Goal: Task Accomplishment & Management: Complete application form

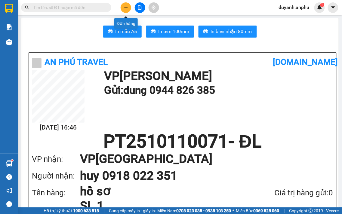
click at [126, 6] on icon "plus" at bounding box center [126, 7] width 4 height 4
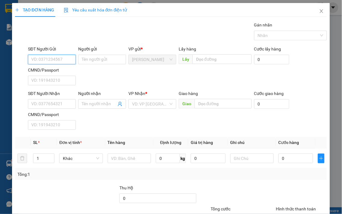
click at [50, 60] on input "SĐT Người Gửi" at bounding box center [52, 60] width 48 height 10
type input "0898664486"
click at [42, 106] on input "SĐT Người Nhận" at bounding box center [52, 104] width 48 height 10
drag, startPoint x: 55, startPoint y: 57, endPoint x: 29, endPoint y: 58, distance: 25.6
click at [29, 58] on input "0898664486" at bounding box center [52, 60] width 48 height 10
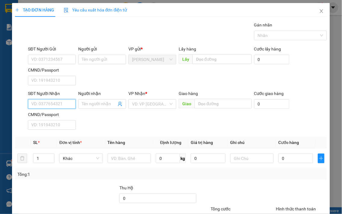
click at [42, 105] on input "SĐT Người Nhận" at bounding box center [52, 104] width 48 height 10
paste input "0898664486"
type input "0898664486"
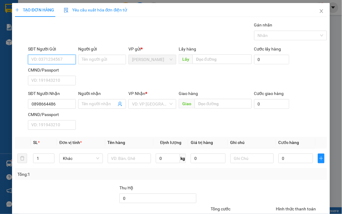
click at [51, 59] on input "SĐT Người Gửi" at bounding box center [52, 60] width 48 height 10
type input "0926550785"
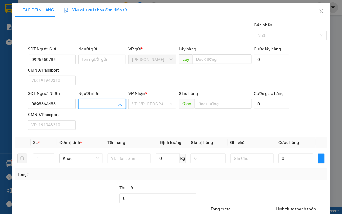
click at [94, 101] on input "Người nhận" at bounding box center [99, 104] width 35 height 7
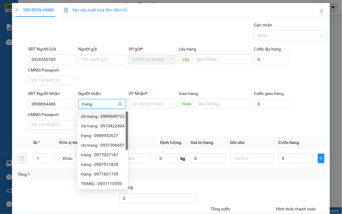
type input "trang"
click at [159, 118] on div "SĐT Người Nhận 0898664486 Người nhận trang VP Nhận * VD: VP Sài Gòn Giao hàng G…" at bounding box center [178, 111] width 302 height 42
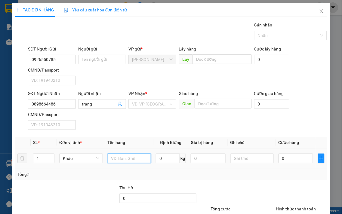
click at [128, 161] on input "text" at bounding box center [129, 159] width 43 height 10
type input "túi sách"
click at [290, 161] on input "0" at bounding box center [296, 159] width 35 height 10
type input "3"
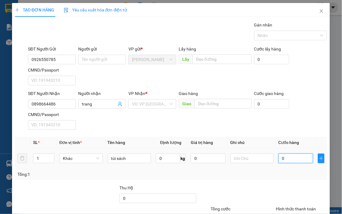
type input "3"
type input "30"
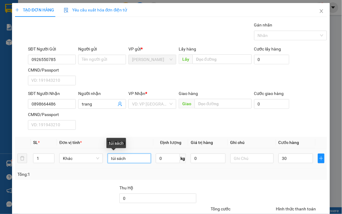
type input "30.000"
click at [134, 160] on input "túi sách" at bounding box center [129, 159] width 43 height 10
type input "túi sách quần áo"
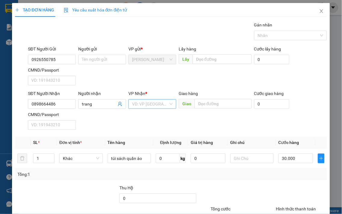
click at [156, 107] on input "search" at bounding box center [150, 104] width 36 height 9
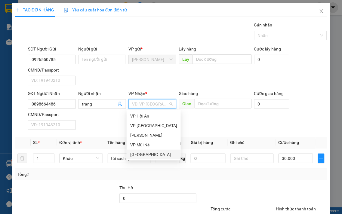
drag, startPoint x: 149, startPoint y: 155, endPoint x: 150, endPoint y: 143, distance: 12.1
click at [149, 154] on div "[GEOGRAPHIC_DATA]" at bounding box center [153, 154] width 47 height 7
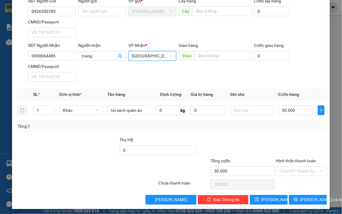
scroll to position [50, 0]
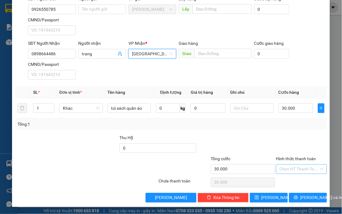
click at [285, 169] on input "Hình thức thanh toán" at bounding box center [300, 169] width 40 height 9
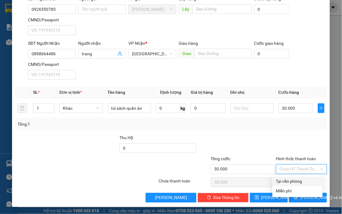
click at [271, 133] on div "Transit Pickup Surcharge Ids Transit Deliver Surcharge Ids Transit Deliver Surc…" at bounding box center [171, 87] width 312 height 232
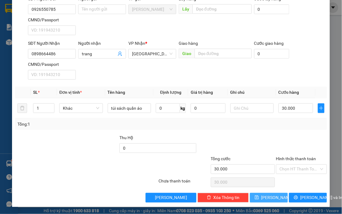
drag, startPoint x: 272, startPoint y: 197, endPoint x: 311, endPoint y: 191, distance: 39.9
click at [311, 191] on div "Transit Pickup Surcharge Ids Transit Deliver Surcharge Ids Transit Deliver Surc…" at bounding box center [171, 87] width 312 height 232
click at [309, 198] on span "[PERSON_NAME] và In" at bounding box center [322, 198] width 42 height 7
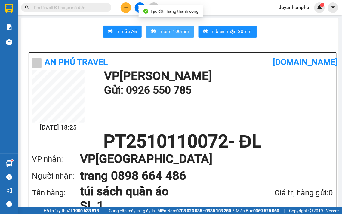
click at [178, 26] on button "In tem 100mm" at bounding box center [170, 32] width 48 height 12
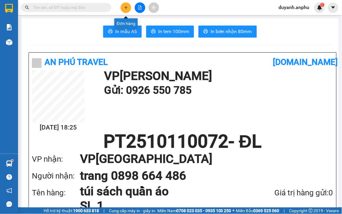
click at [125, 7] on icon "plus" at bounding box center [126, 7] width 4 height 4
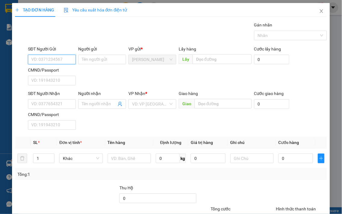
click at [53, 61] on input "SĐT Người Gửi" at bounding box center [52, 60] width 48 height 10
click at [50, 58] on input "SĐT Người Gửi" at bounding box center [52, 60] width 48 height 10
type input "0357646242"
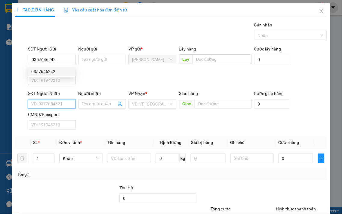
click at [58, 106] on input "SĐT Người Nhận" at bounding box center [52, 104] width 48 height 10
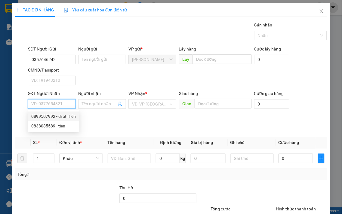
click at [60, 114] on div "0899507992 - dì út Hiền" at bounding box center [53, 116] width 45 height 7
type input "0899507992"
type input "dì út Hiền"
type input "100.000"
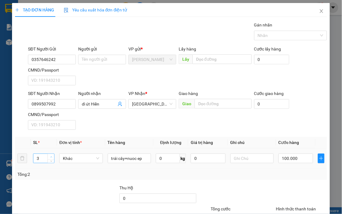
click at [50, 157] on icon "up" at bounding box center [51, 157] width 2 height 1
click at [50, 160] on icon "down" at bounding box center [51, 161] width 2 height 2
type input "1"
click at [50, 160] on icon "down" at bounding box center [51, 161] width 2 height 2
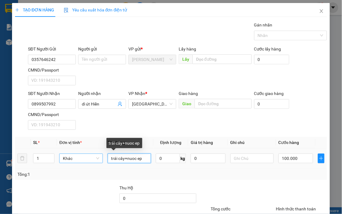
drag, startPoint x: 145, startPoint y: 158, endPoint x: 99, endPoint y: 158, distance: 46.4
click at [99, 158] on tr "1 Khác trái cây+nuoc ep 0 kg 0 100.000" at bounding box center [171, 159] width 312 height 20
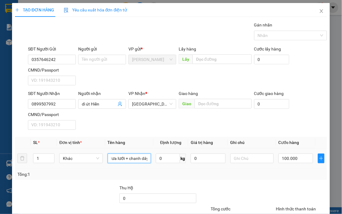
scroll to position [0, 4]
type input "dưa lưới + chanh dây"
type input "4"
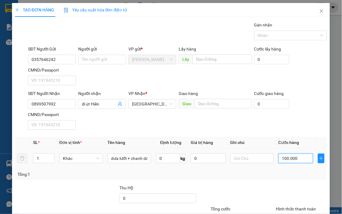
type input "4"
type input "40"
type input "40.000"
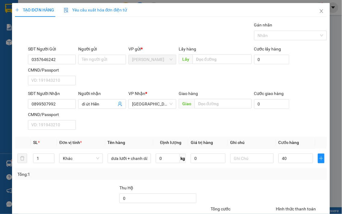
type input "40.000"
click at [263, 182] on div "Transit Pickup Surcharge Ids Transit Deliver Surcharge Ids Transit Deliver Surc…" at bounding box center [171, 138] width 312 height 232
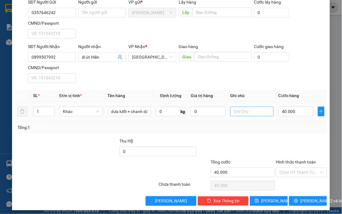
scroll to position [50, 0]
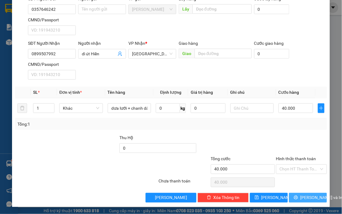
click at [306, 198] on span "[PERSON_NAME] và In" at bounding box center [322, 198] width 42 height 7
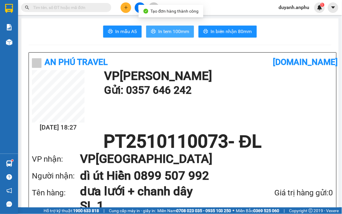
click at [168, 32] on span "In tem 100mm" at bounding box center [173, 32] width 31 height 8
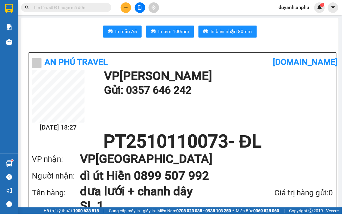
click at [127, 8] on icon "plus" at bounding box center [125, 7] width 3 height 0
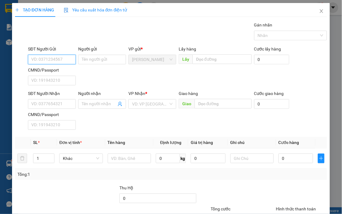
click at [46, 58] on input "SĐT Người Gửi" at bounding box center [52, 60] width 48 height 10
type input "0377423282"
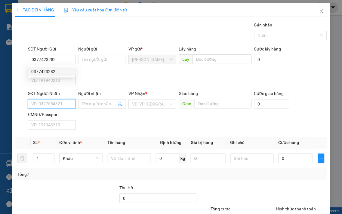
drag, startPoint x: 55, startPoint y: 109, endPoint x: 50, endPoint y: 103, distance: 7.9
click at [55, 109] on input "SĐT Người Nhận" at bounding box center [52, 104] width 48 height 10
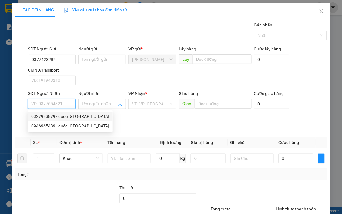
click at [60, 114] on div "0327983879 - quốc [GEOGRAPHIC_DATA]" at bounding box center [70, 116] width 78 height 7
type input "0327983879"
type input "quốc anh"
type input "công an [PERSON_NAME]"
type input "30.000"
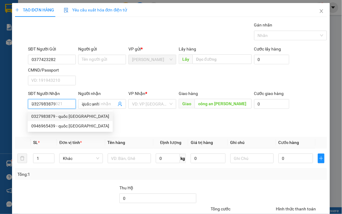
type input "30.000"
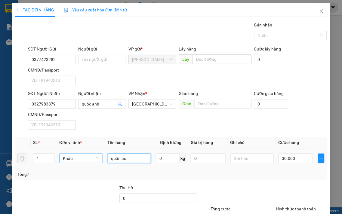
drag, startPoint x: 131, startPoint y: 160, endPoint x: 95, endPoint y: 160, distance: 35.2
click at [95, 160] on tr "1 Khác quần áo 0 kg 0 30.000" at bounding box center [171, 159] width 312 height 20
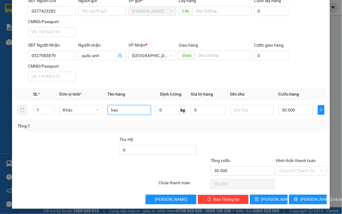
scroll to position [50, 0]
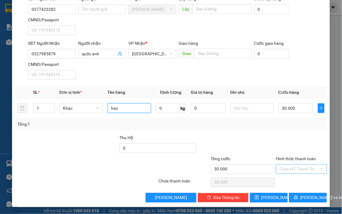
type input "hso"
click at [284, 169] on input "Hình thức thanh toán" at bounding box center [300, 169] width 40 height 9
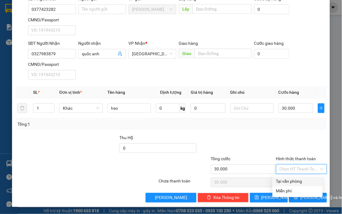
click at [290, 179] on div "Tại văn phòng" at bounding box center [297, 182] width 43 height 7
type input "0"
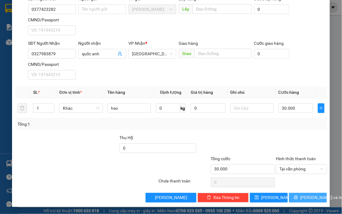
click at [312, 197] on span "[PERSON_NAME] và In" at bounding box center [322, 198] width 42 height 7
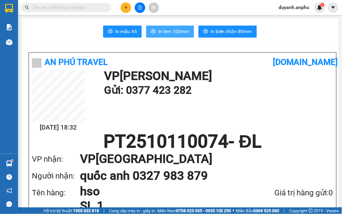
click at [170, 33] on span "In tem 100mm" at bounding box center [173, 32] width 31 height 8
